Goal: Transaction & Acquisition: Purchase product/service

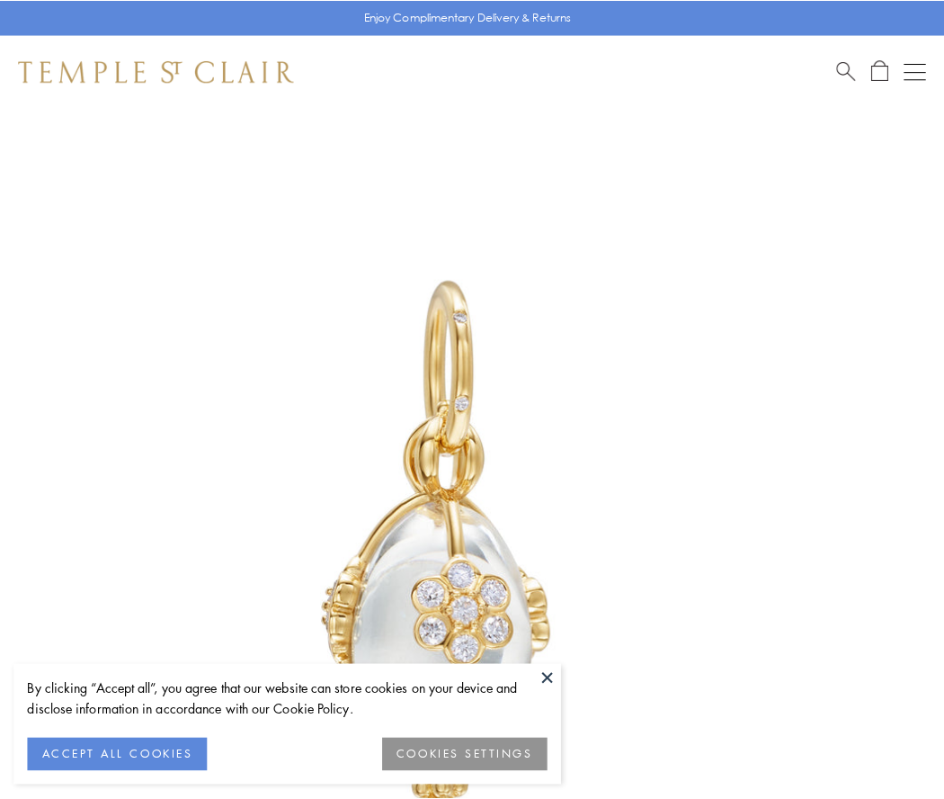
scroll to position [31, 0]
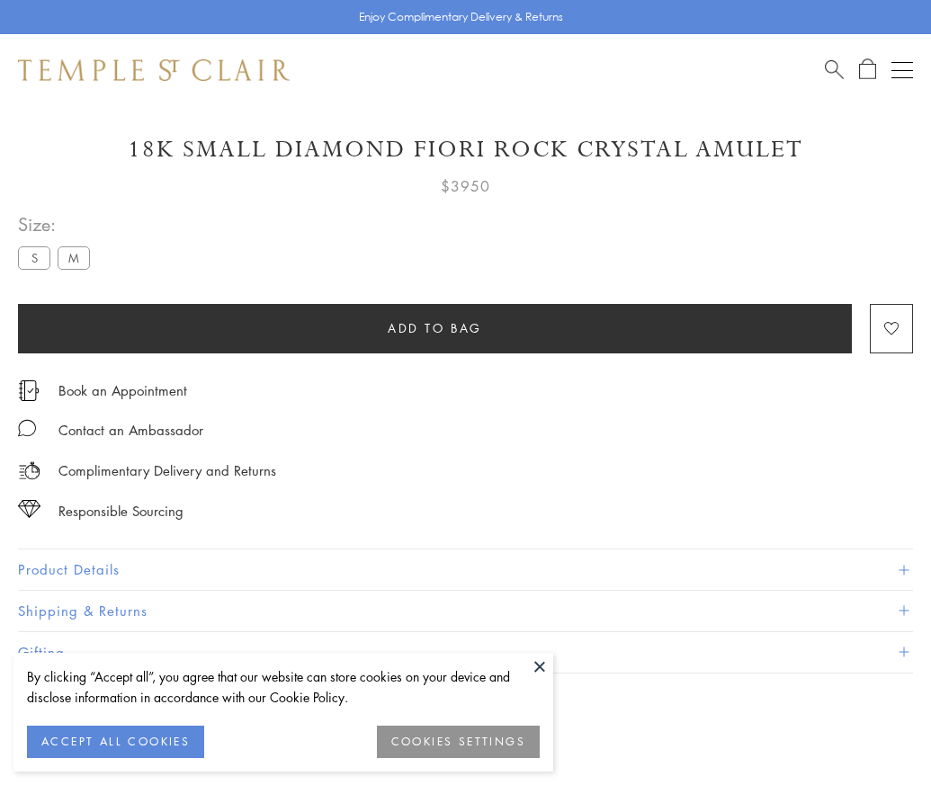
click at [434, 327] on span "Add to bag" at bounding box center [435, 328] width 94 height 20
